Goal: Transaction & Acquisition: Subscribe to service/newsletter

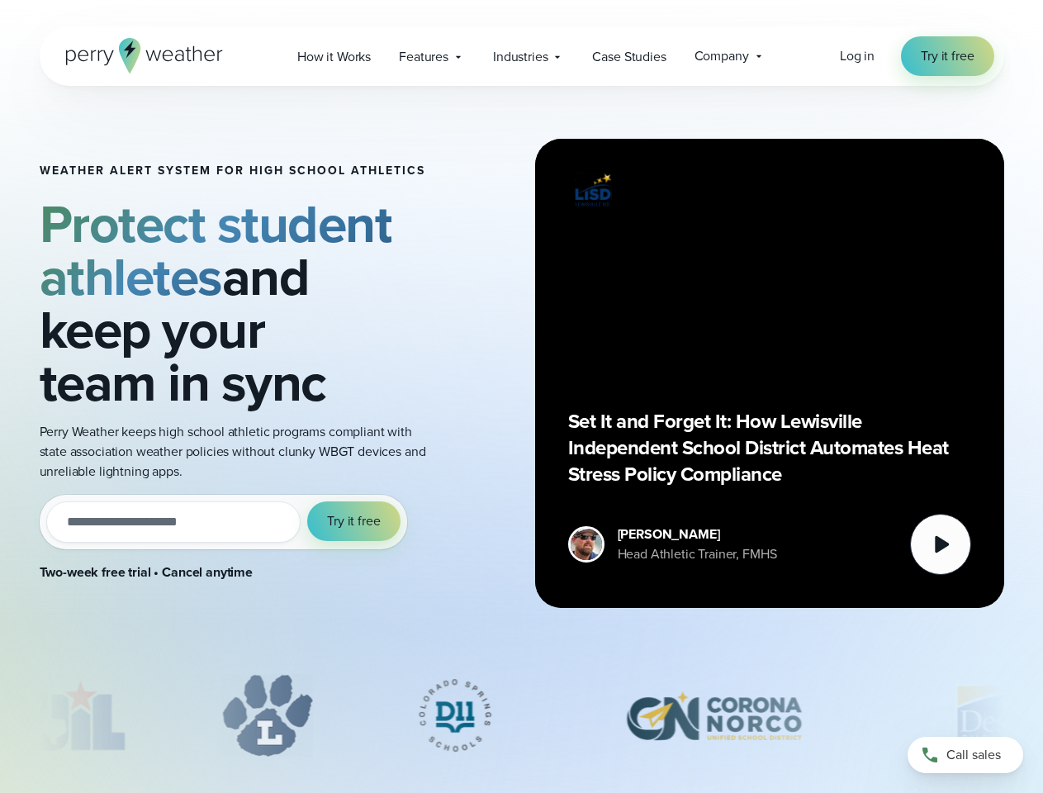
click at [521, 397] on div "Weather Alert System for High School Athletics Protect student athletes and kee…" at bounding box center [522, 373] width 965 height 575
click at [521, 56] on span "Industries" at bounding box center [520, 57] width 55 height 20
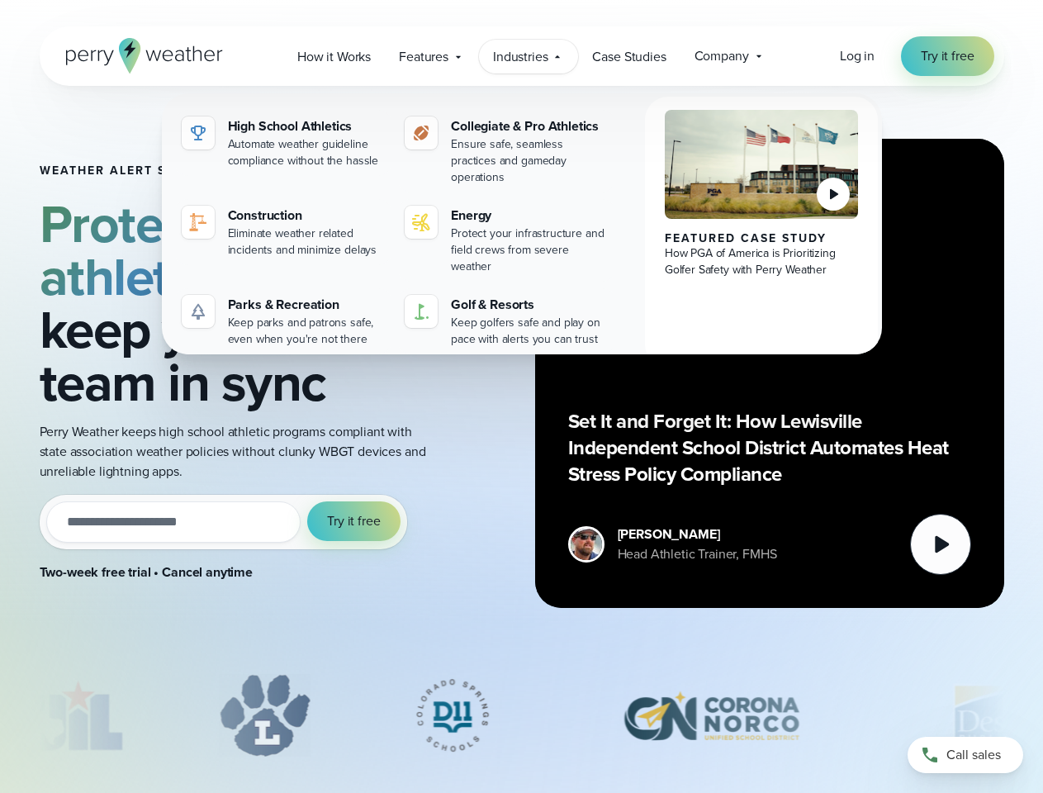
click at [223, 522] on input "email" at bounding box center [173, 521] width 255 height 41
click at [354, 521] on span "Try it free" at bounding box center [353, 521] width 53 height 20
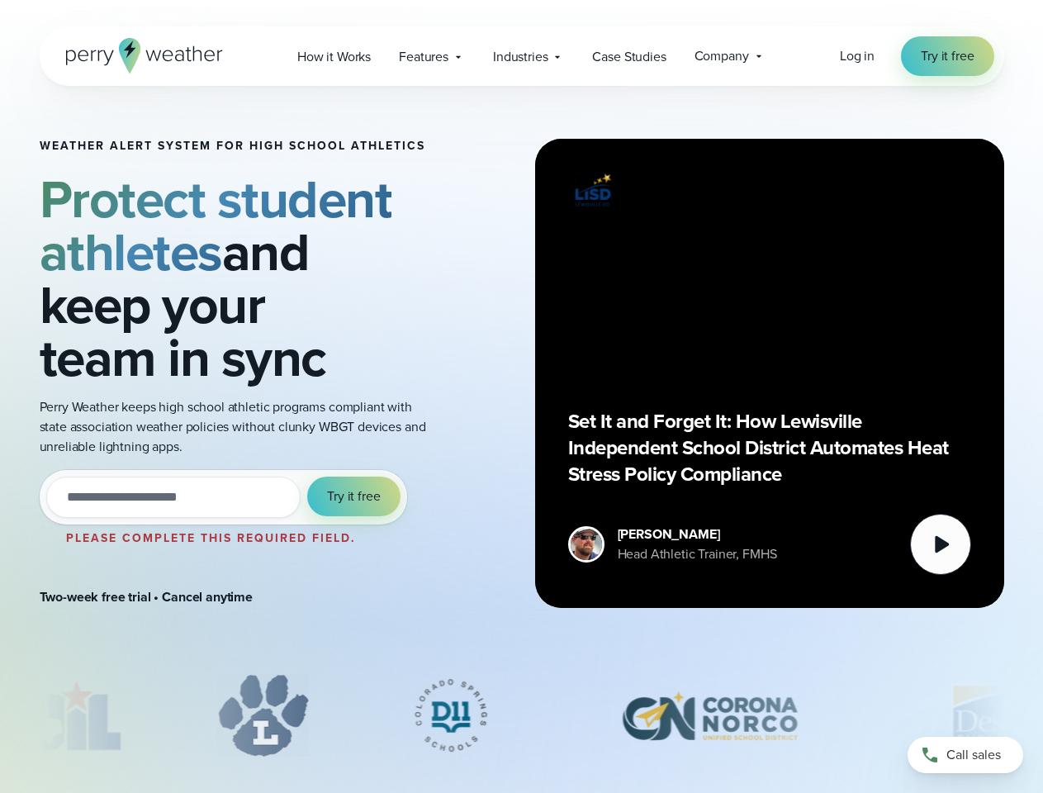
click at [770, 373] on div "Set It and Forget It: How Lewisville Independent School District Automates Heat…" at bounding box center [769, 373] width 403 height 403
click at [941, 544] on icon at bounding box center [942, 544] width 14 height 17
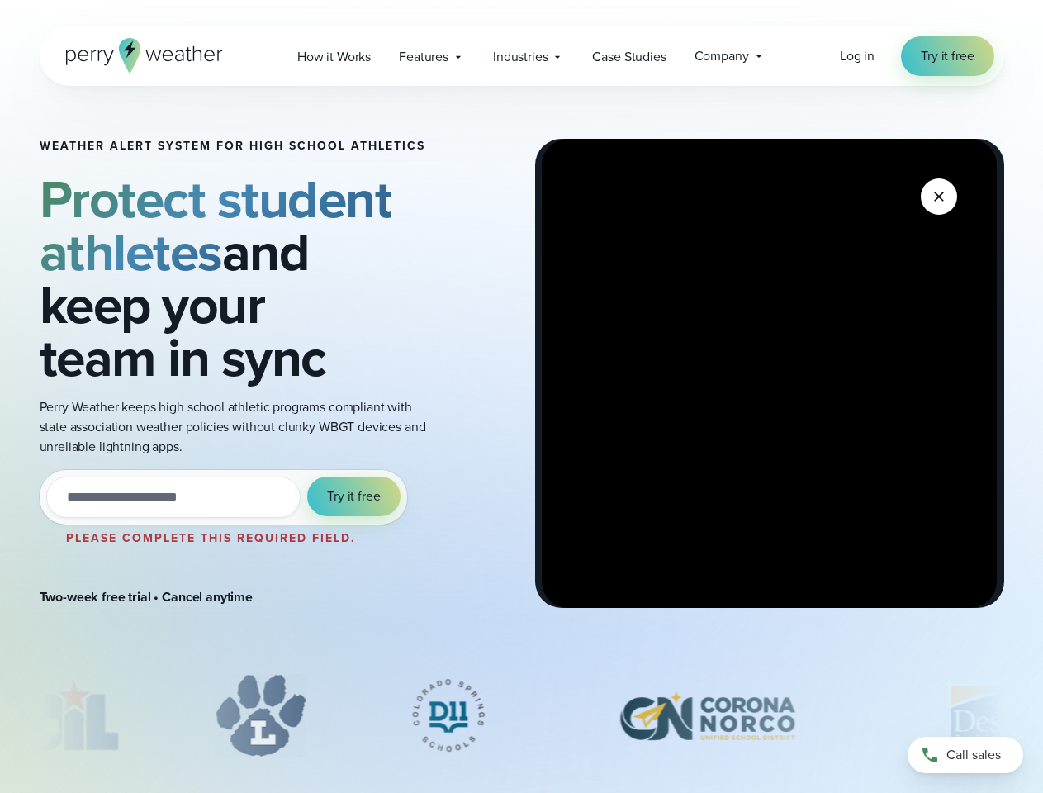
click at [522, 715] on div "slideshow" at bounding box center [522, 715] width 965 height 83
click at [0, 715] on div at bounding box center [521, 719] width 1043 height 91
